Goal: Navigation & Orientation: Find specific page/section

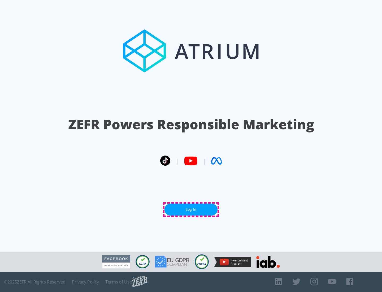
click at [191, 209] on link "Log In" at bounding box center [190, 209] width 53 height 12
